Goal: Check status: Check status

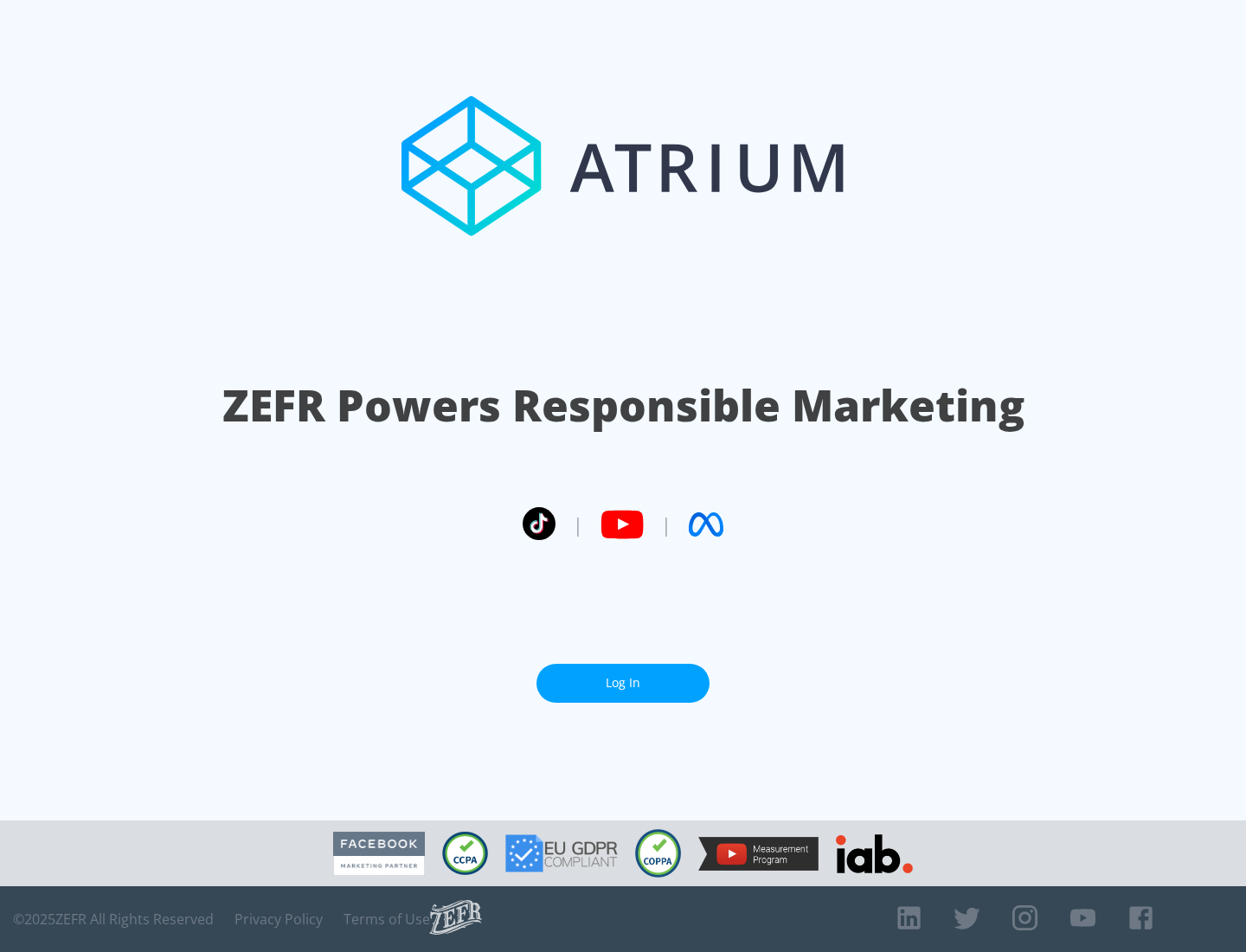
click at [623, 682] on link "Log In" at bounding box center [623, 682] width 173 height 39
